Goal: Task Accomplishment & Management: Complete application form

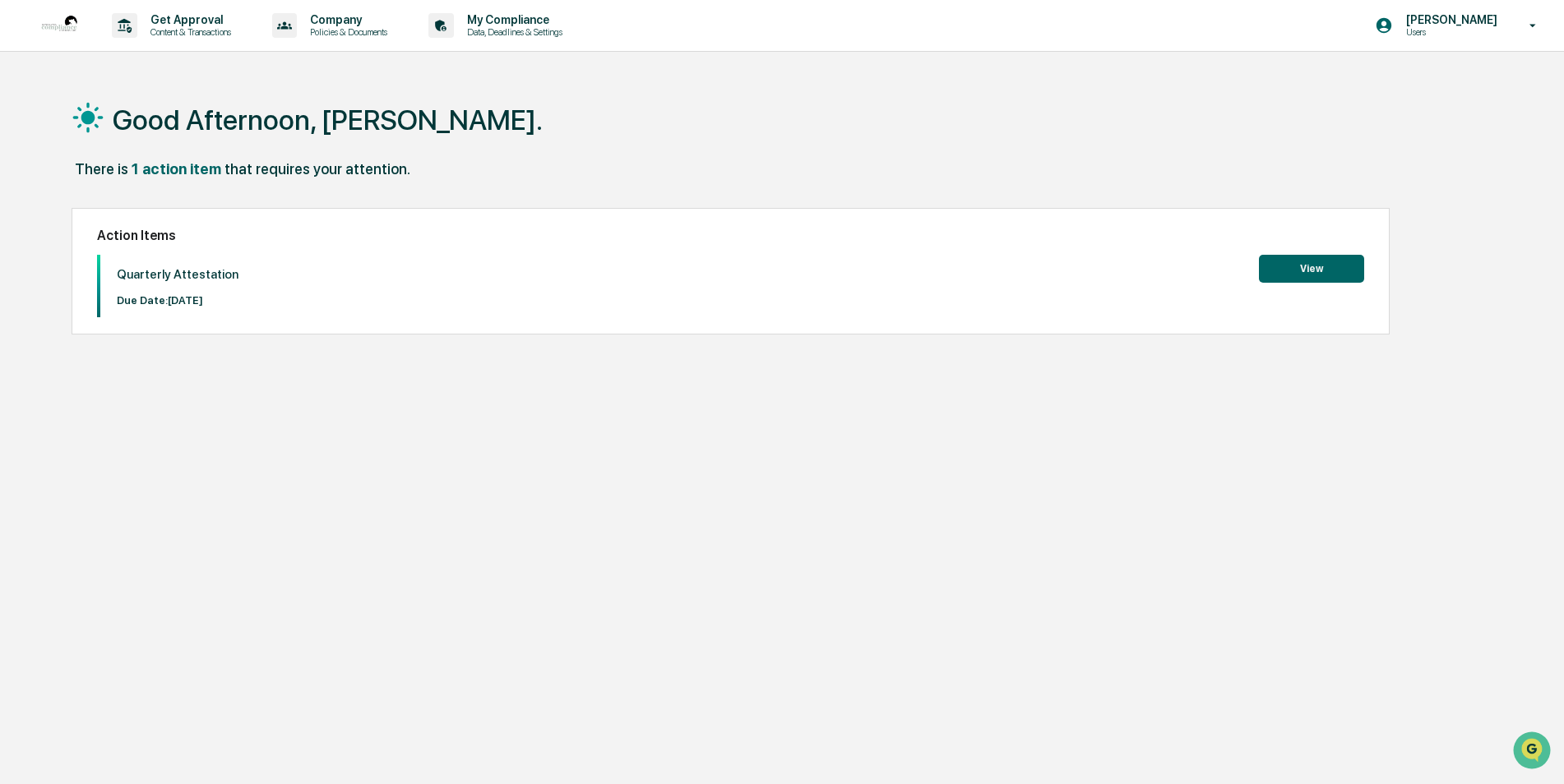
click at [1283, 271] on button "View" at bounding box center [1311, 268] width 105 height 28
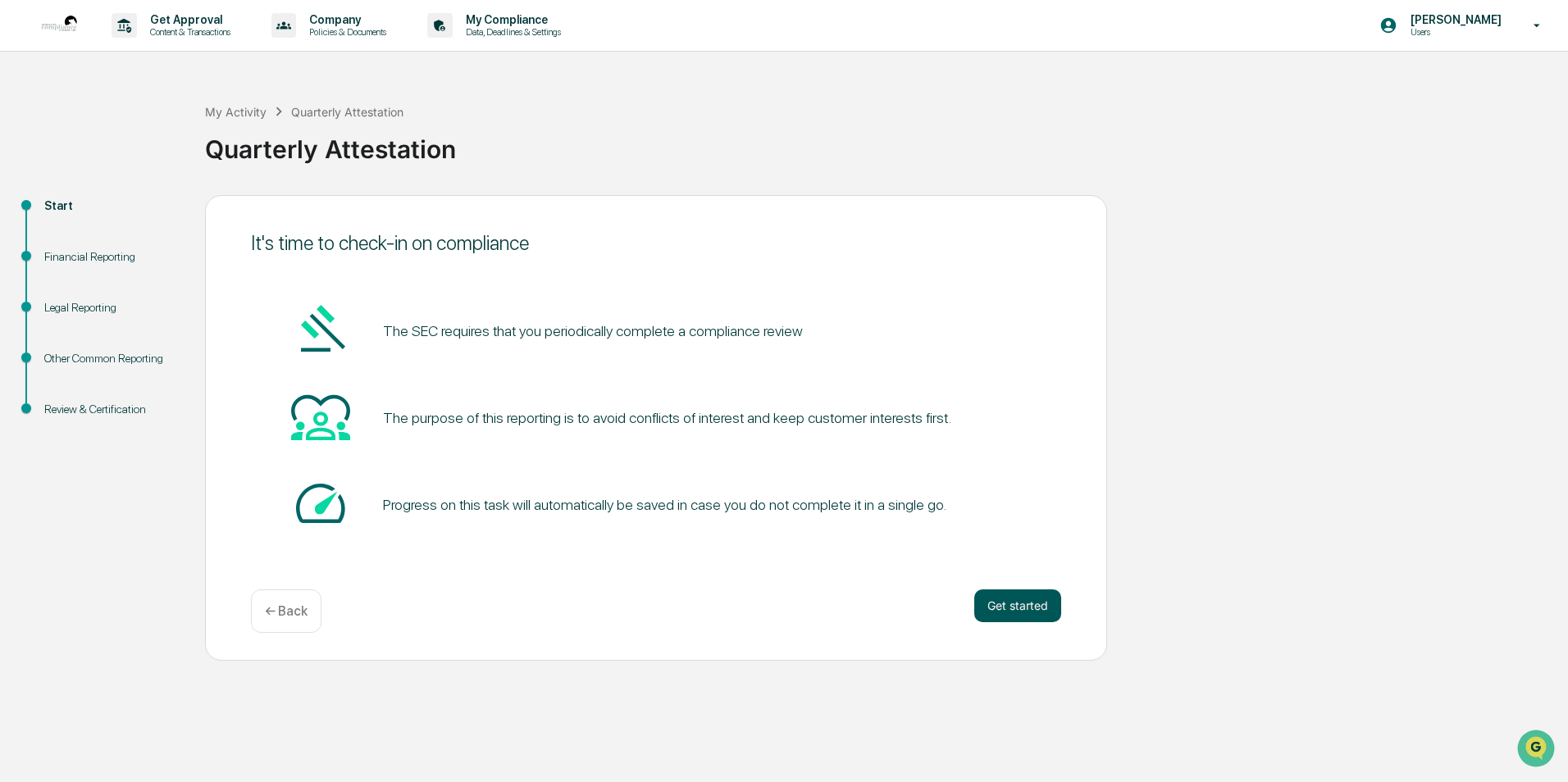
click at [1014, 603] on button "Get started" at bounding box center [1017, 606] width 87 height 33
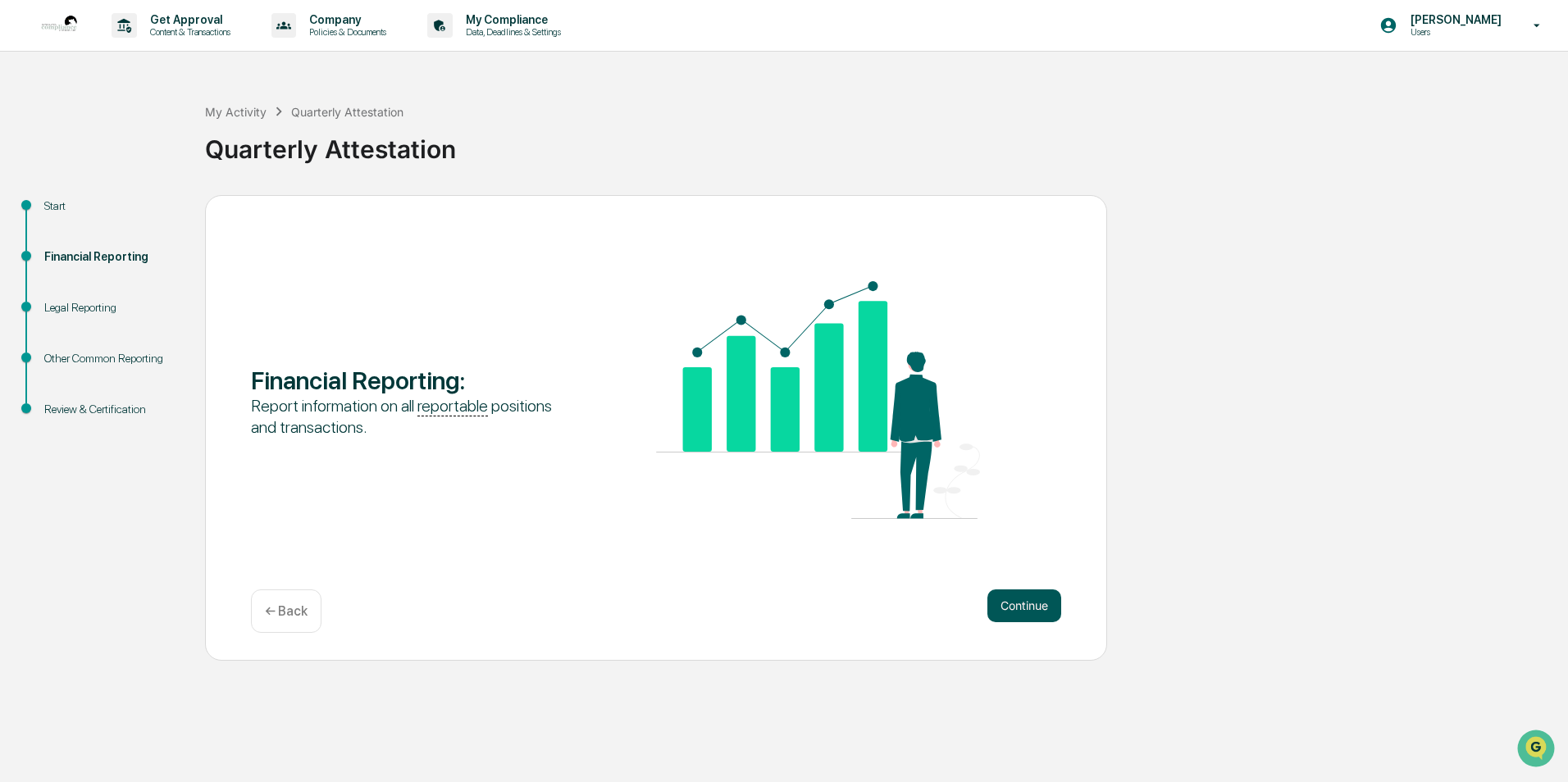
click at [1007, 610] on button "Continue" at bounding box center [1024, 606] width 74 height 33
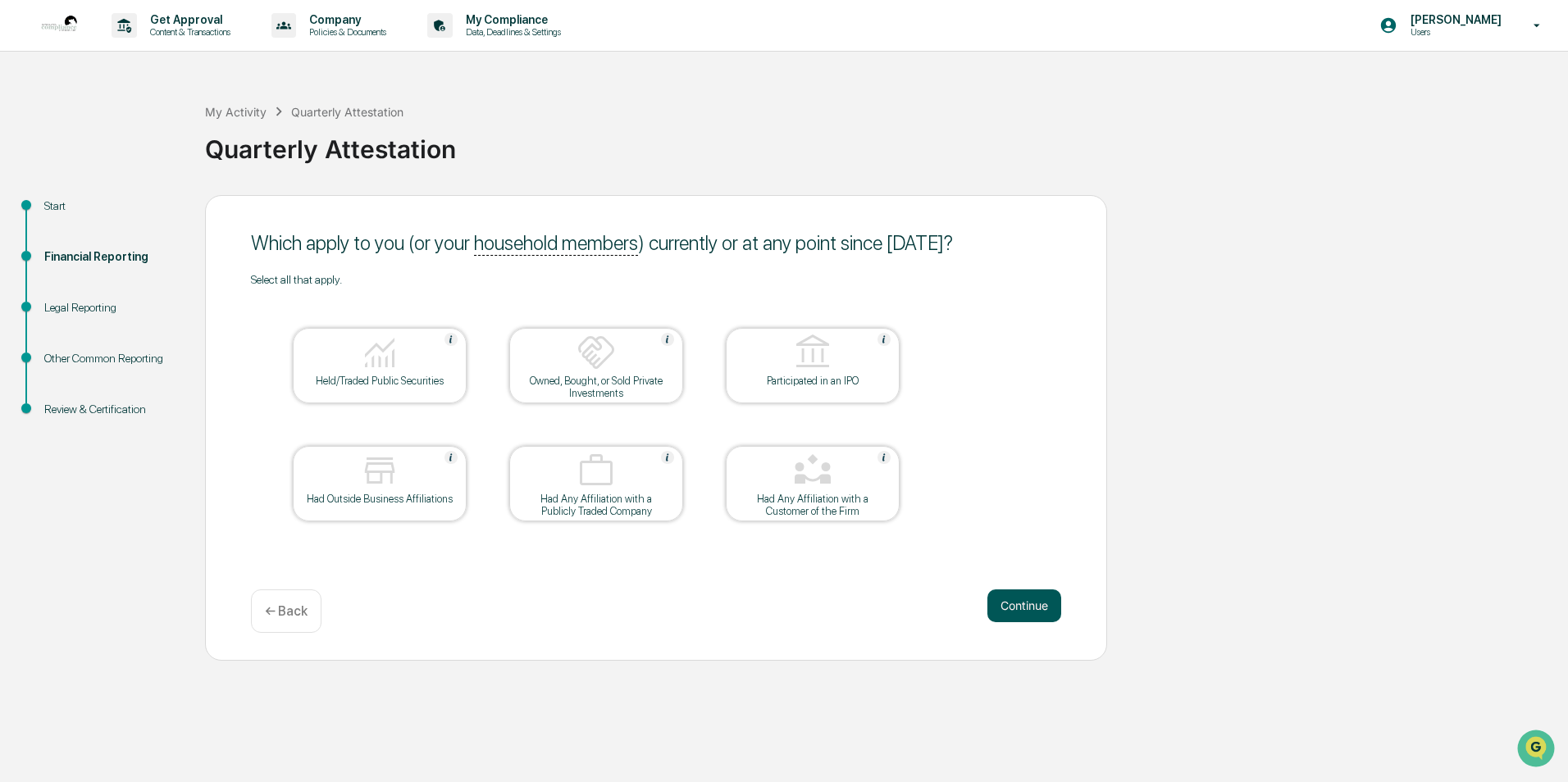
click at [1024, 592] on button "Continue" at bounding box center [1024, 606] width 74 height 33
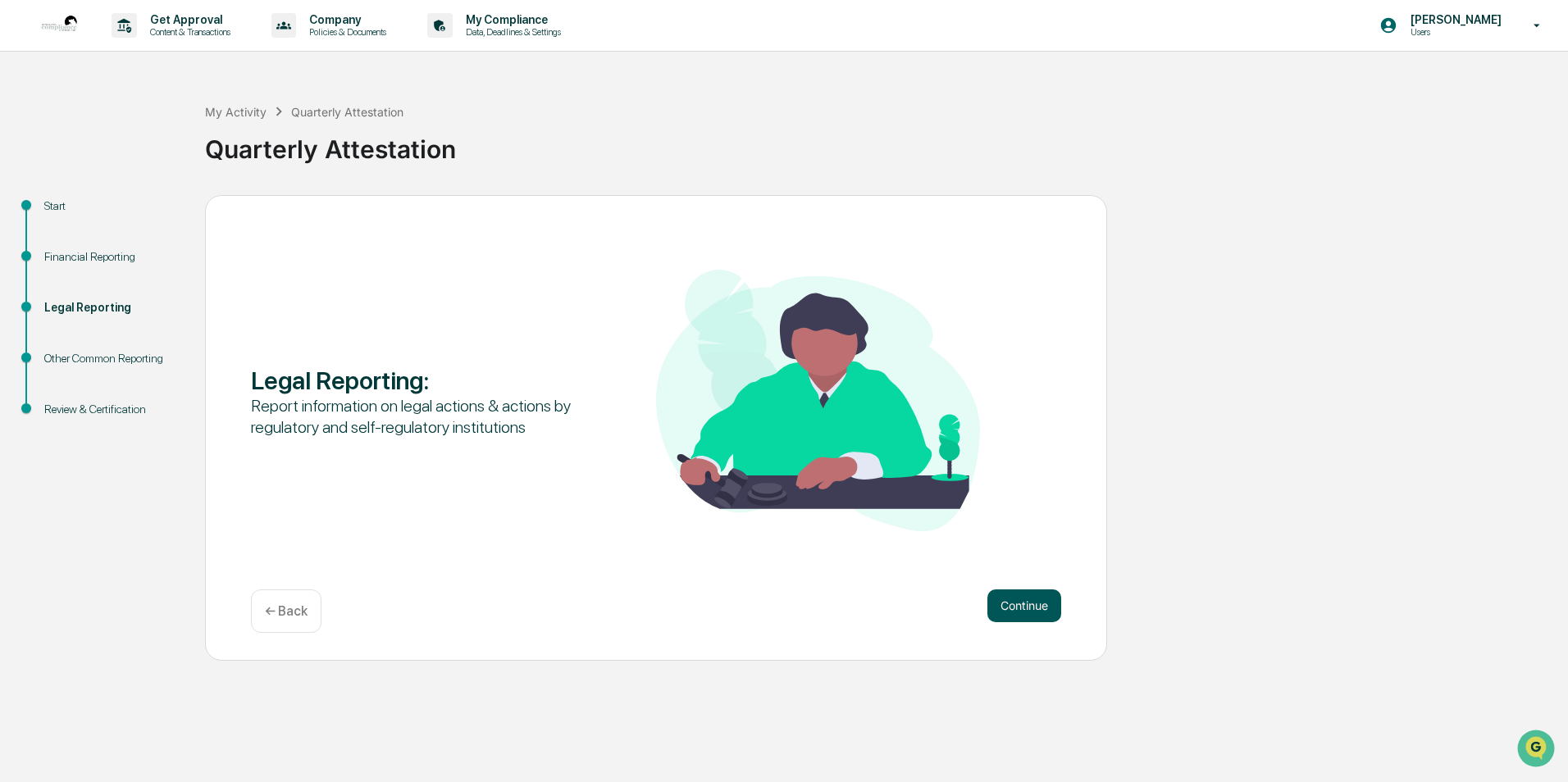
click at [1022, 592] on button "Continue" at bounding box center [1024, 606] width 74 height 33
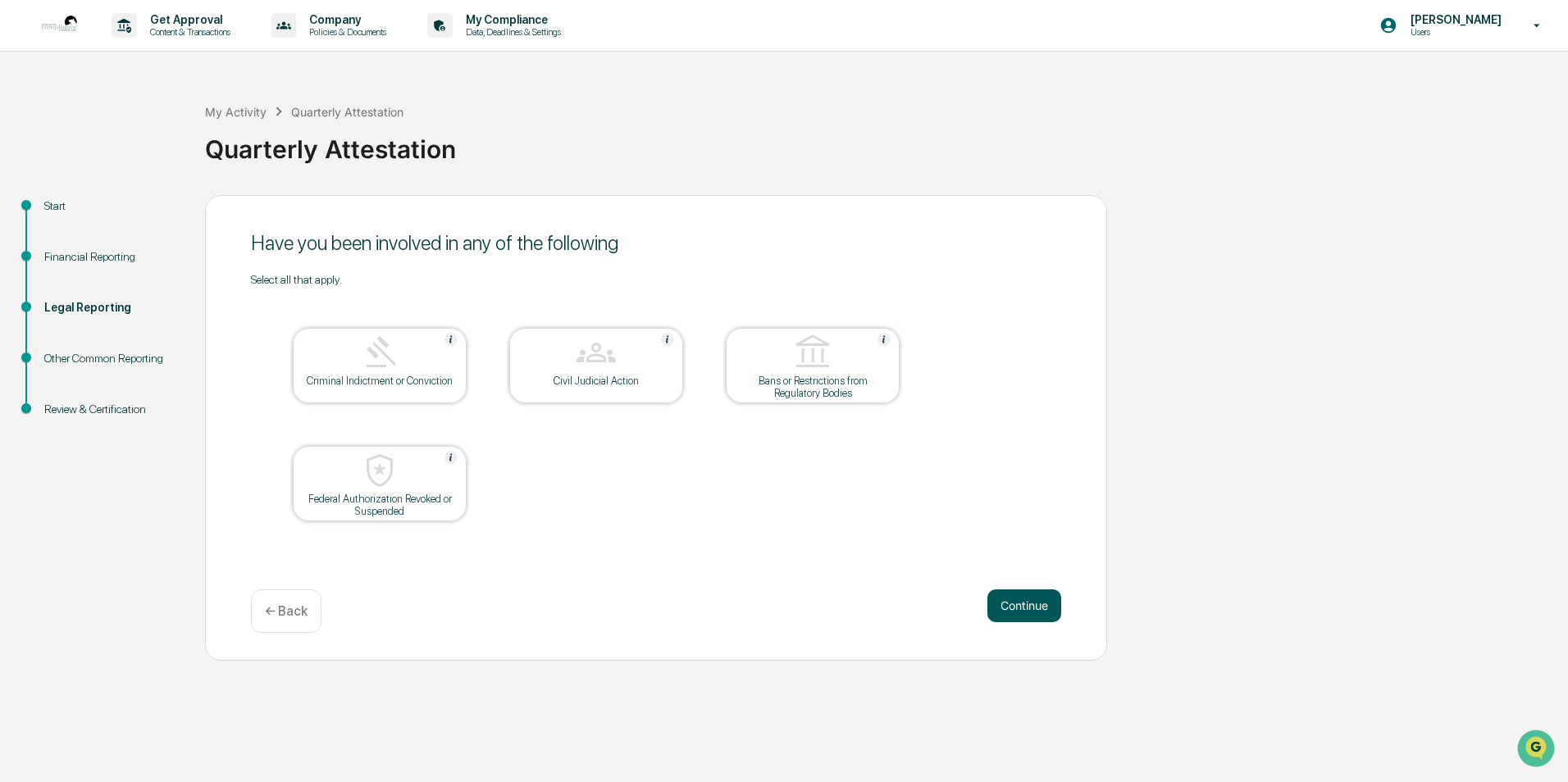
click at [1022, 604] on button "Continue" at bounding box center [1024, 606] width 74 height 33
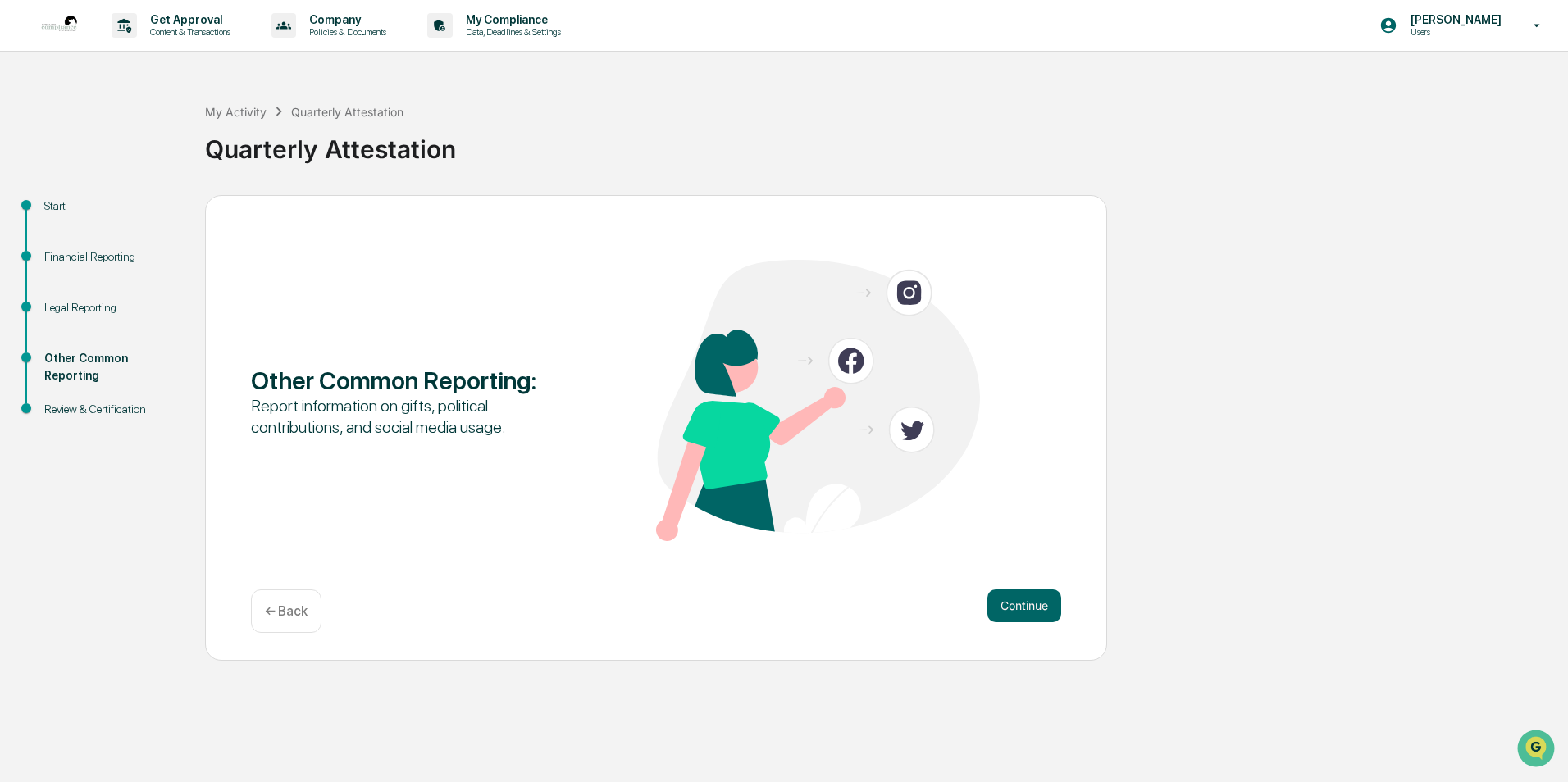
click at [1022, 604] on button "Continue" at bounding box center [1024, 606] width 74 height 33
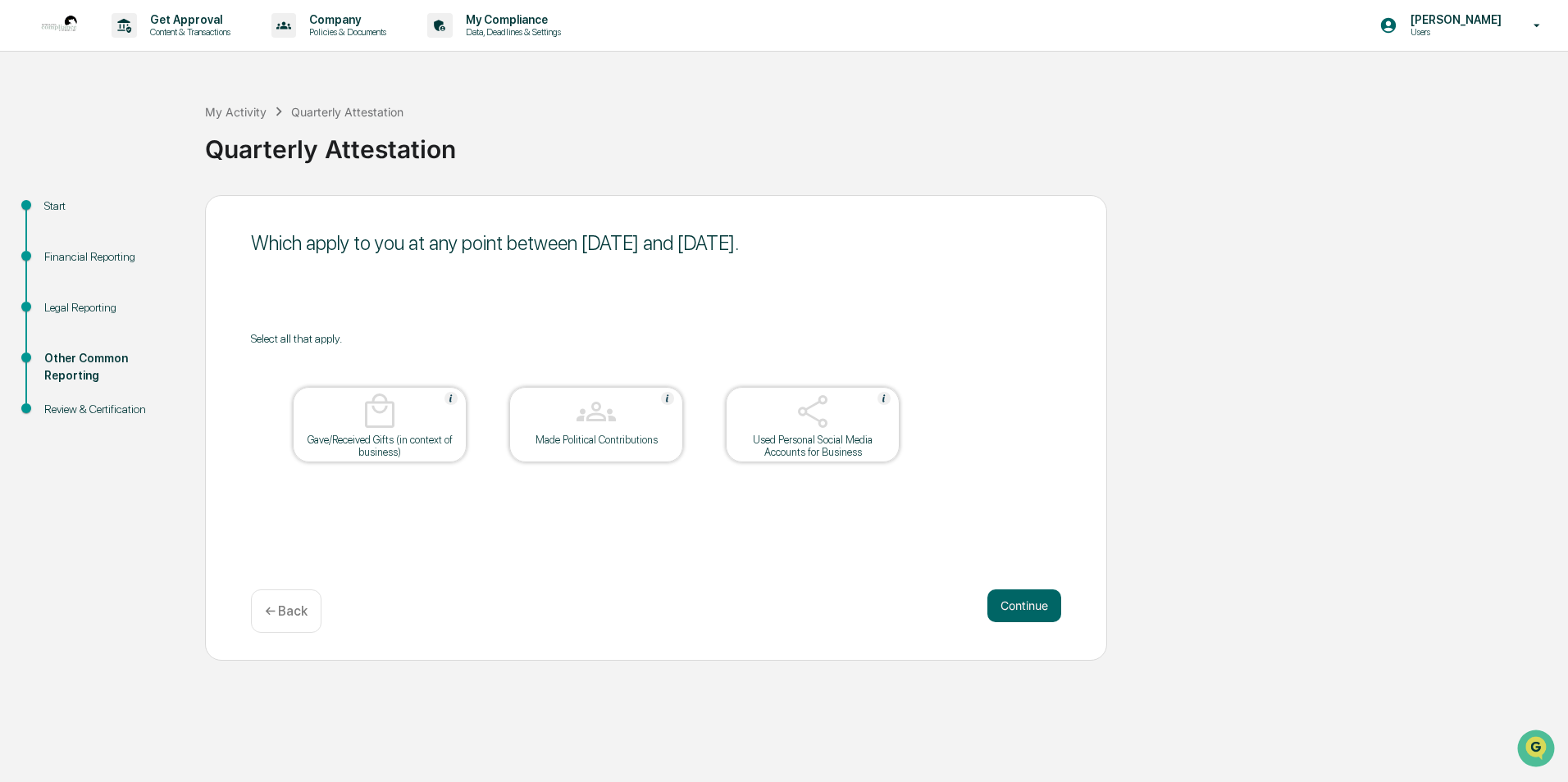
click at [1022, 604] on button "Continue" at bounding box center [1024, 606] width 74 height 33
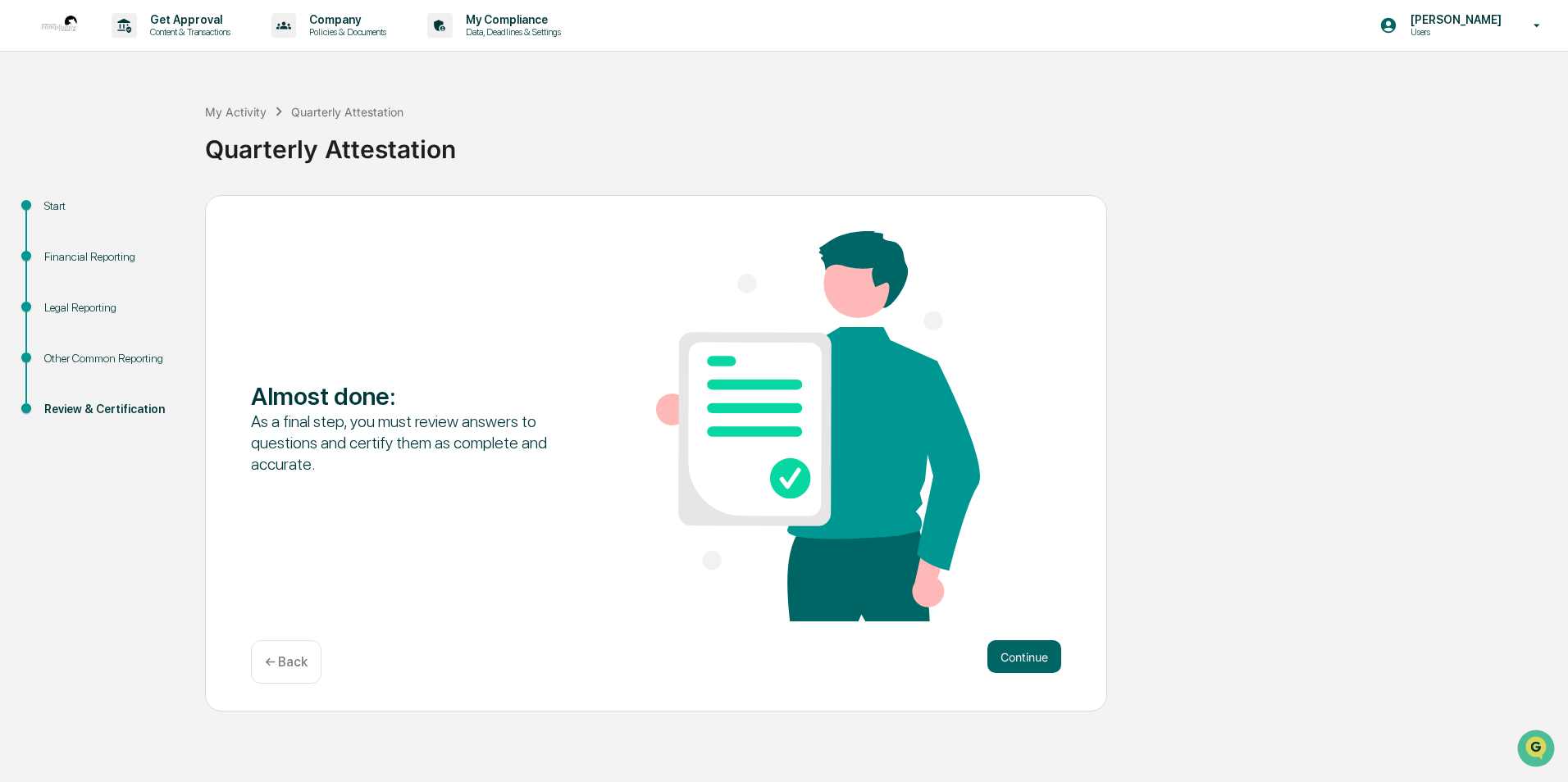
click at [1020, 680] on div "Continue ← Back" at bounding box center [656, 662] width 810 height 44
click at [1016, 663] on button "Continue" at bounding box center [1024, 657] width 74 height 33
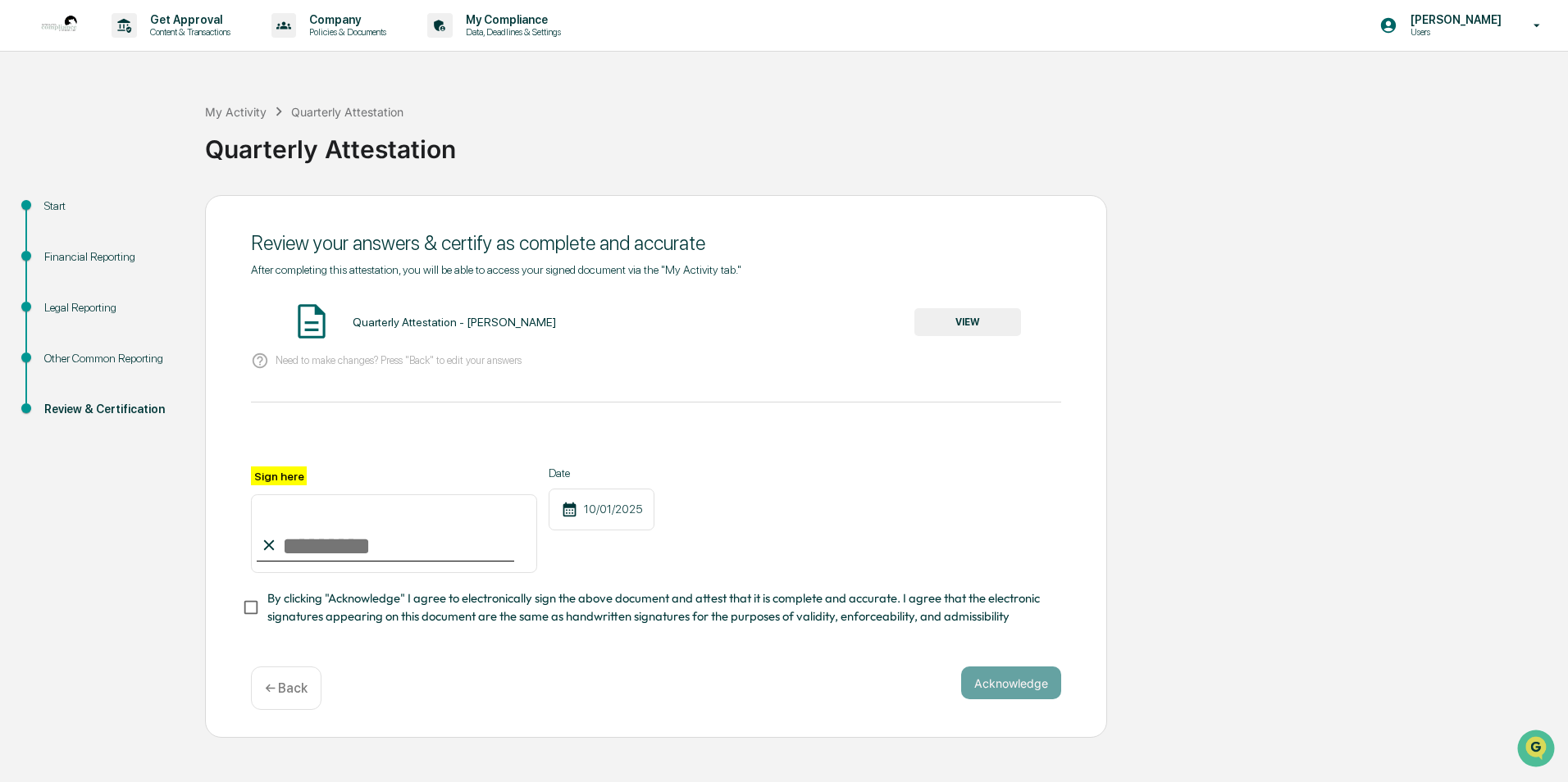
click at [297, 535] on input "Sign here" at bounding box center [394, 534] width 286 height 79
type input "*********"
click at [995, 685] on button "Acknowledge" at bounding box center [1011, 683] width 100 height 33
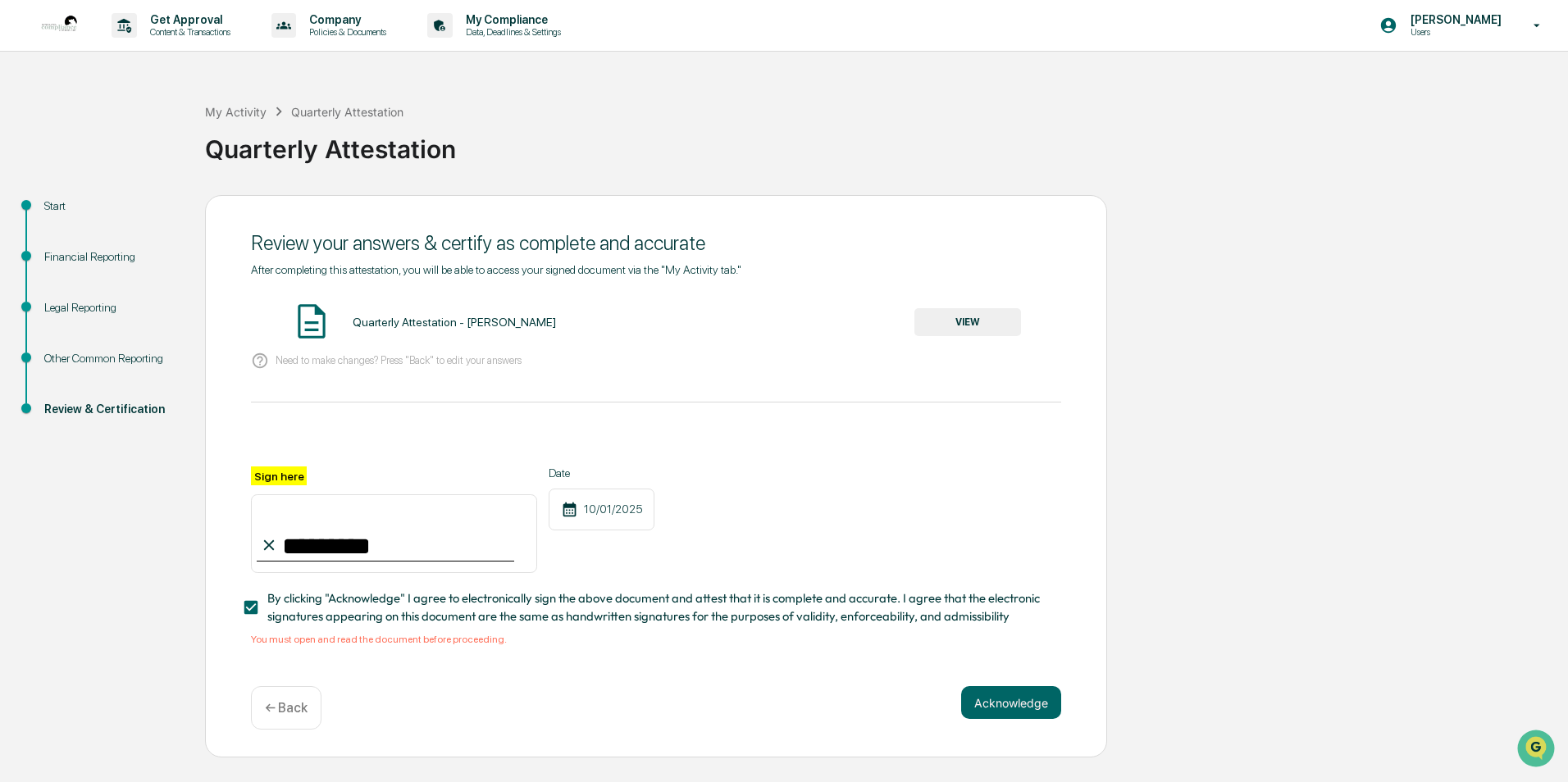
click at [1002, 322] on button "VIEW" at bounding box center [967, 322] width 106 height 28
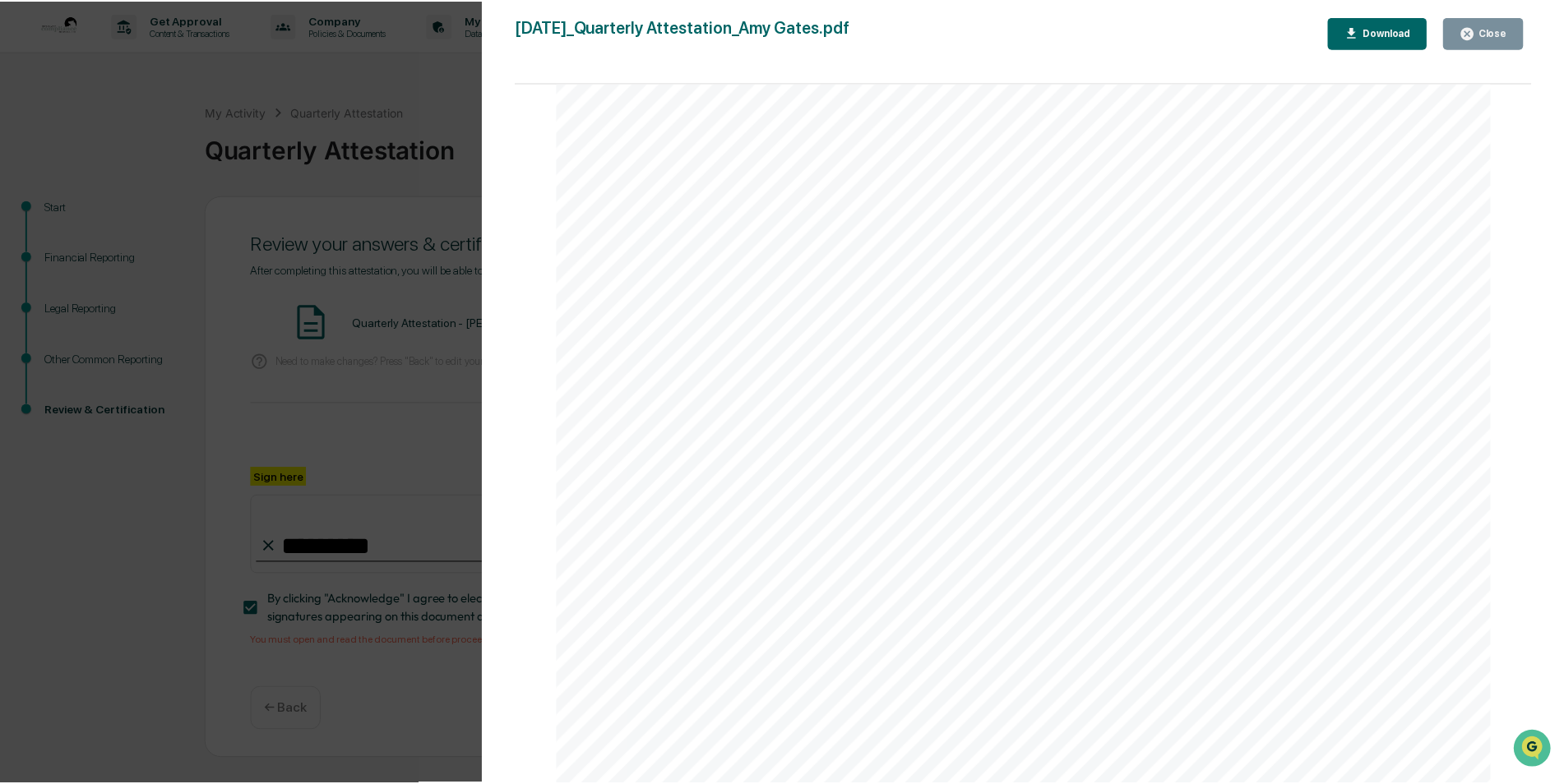
scroll to position [4769, 0]
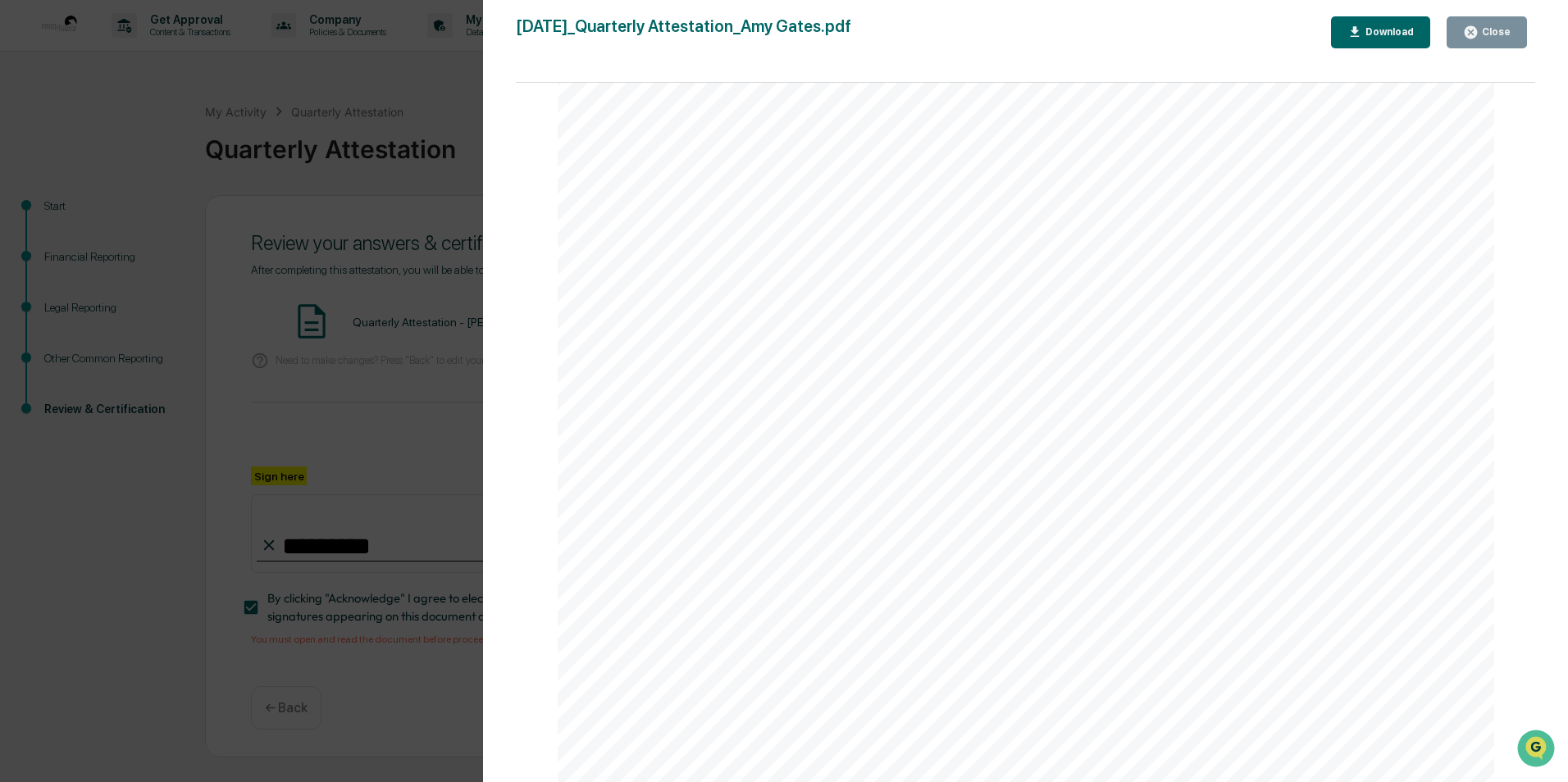
click at [1484, 31] on div "Close" at bounding box center [1495, 31] width 32 height 12
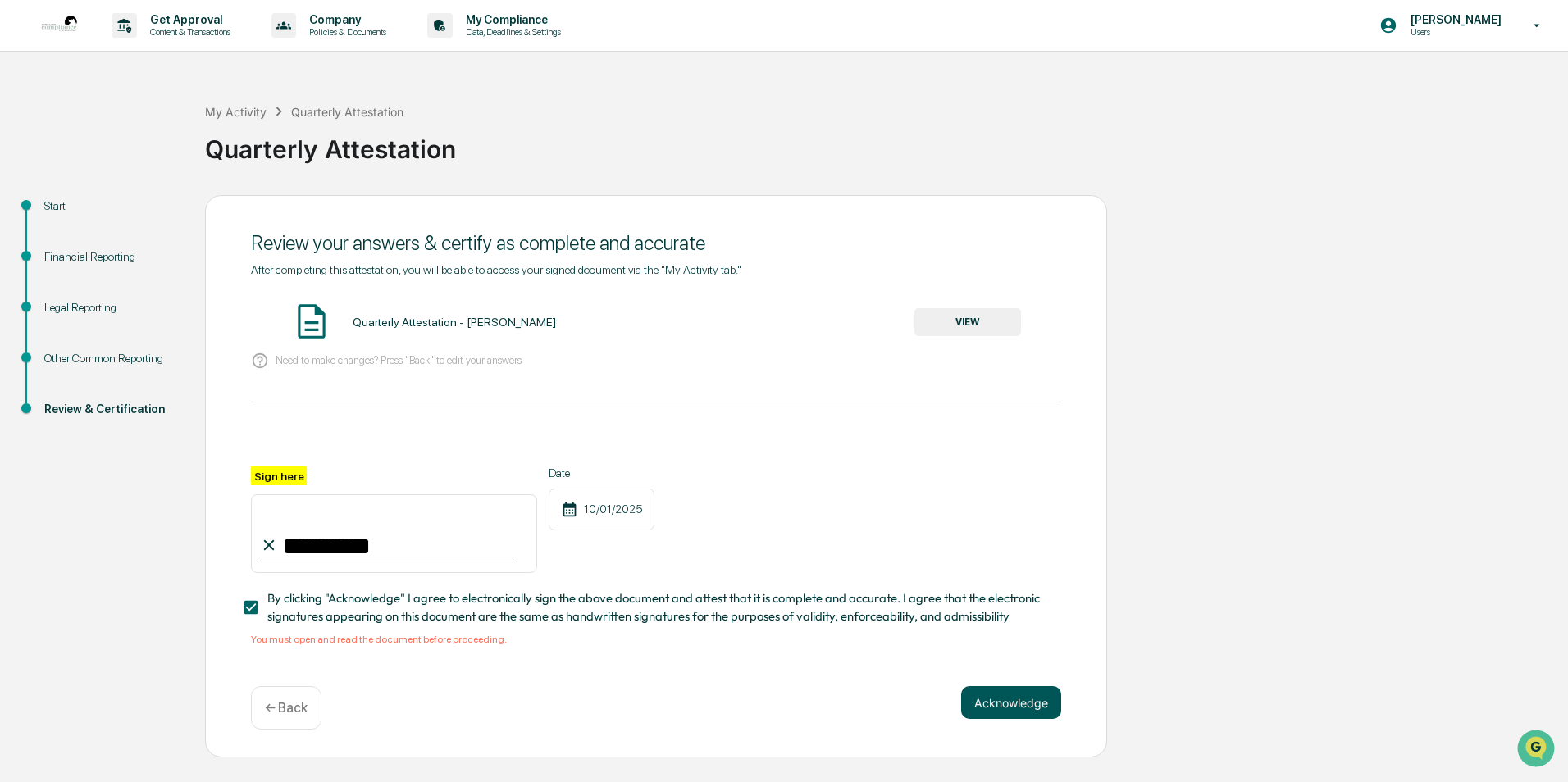
click at [1012, 711] on button "Acknowledge" at bounding box center [1011, 702] width 100 height 33
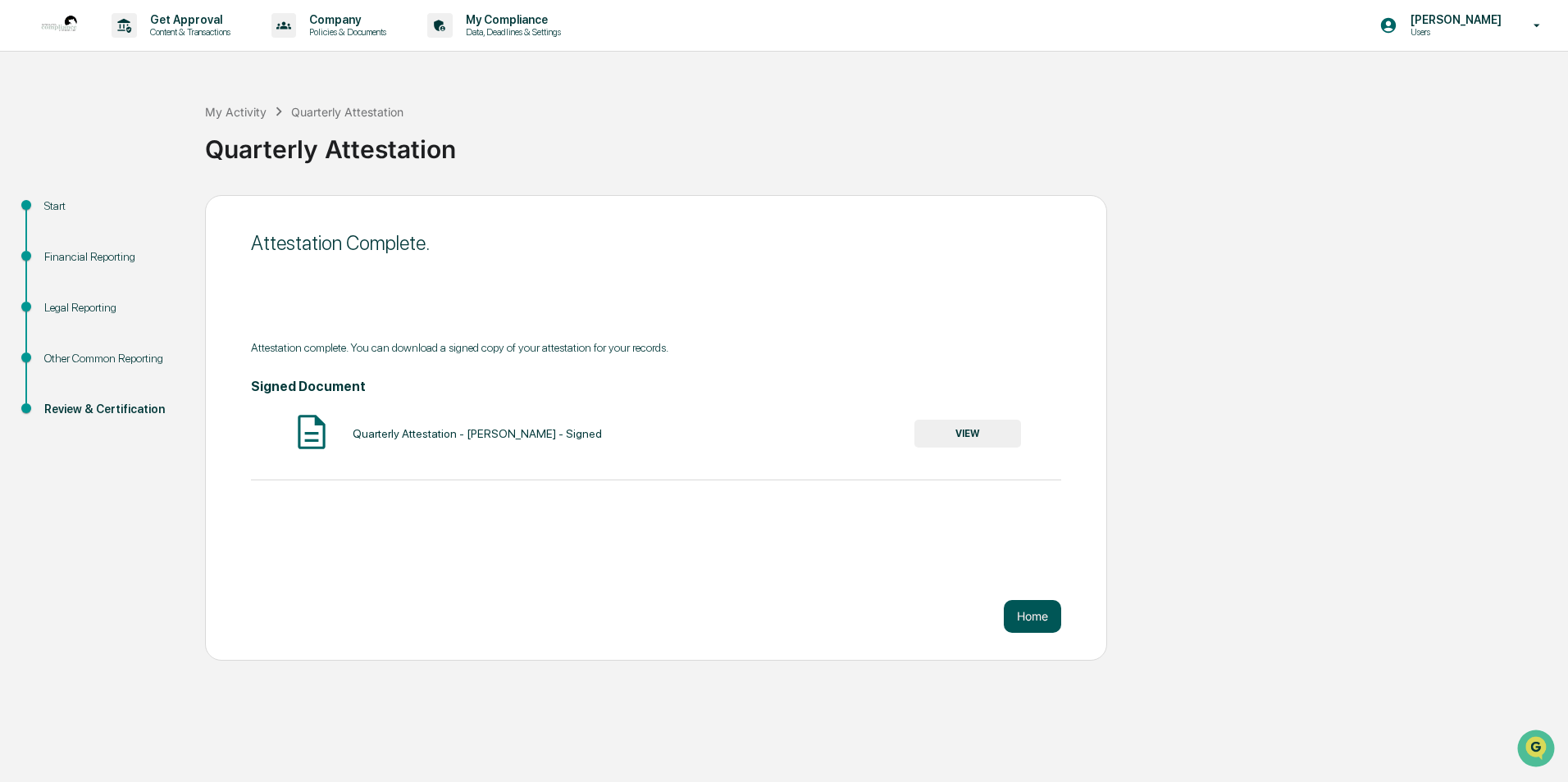
click at [1031, 612] on button "Home" at bounding box center [1033, 617] width 57 height 33
